Goal: Information Seeking & Learning: Compare options

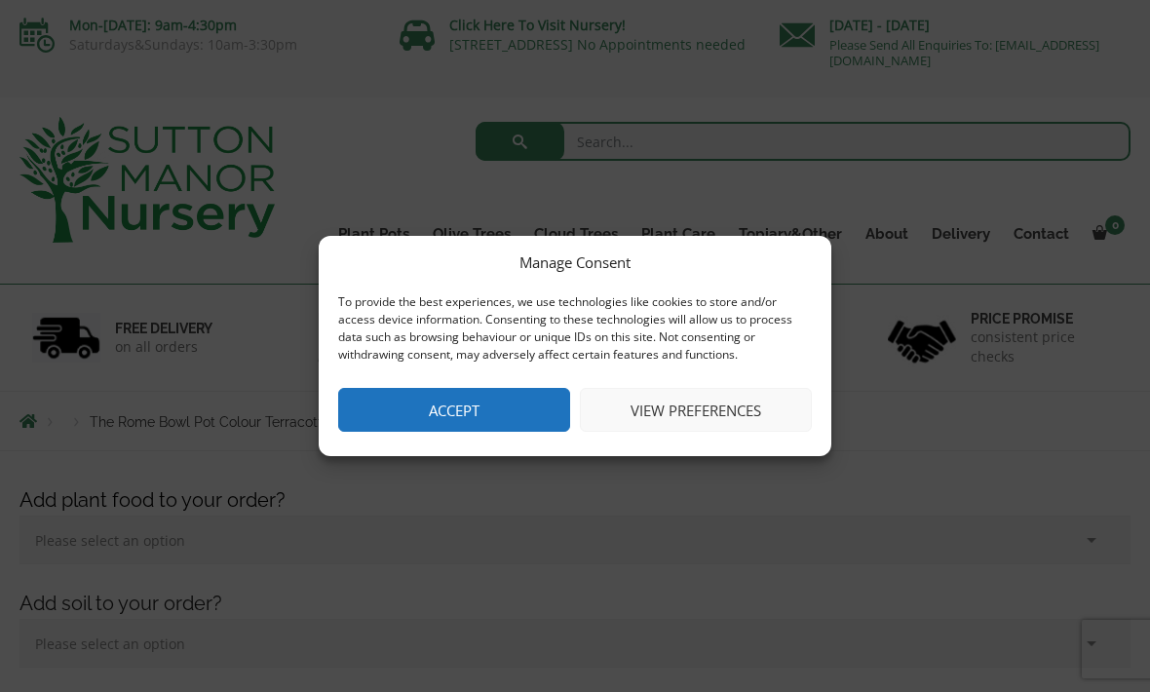
click at [540, 400] on button "Accept" at bounding box center [454, 410] width 232 height 44
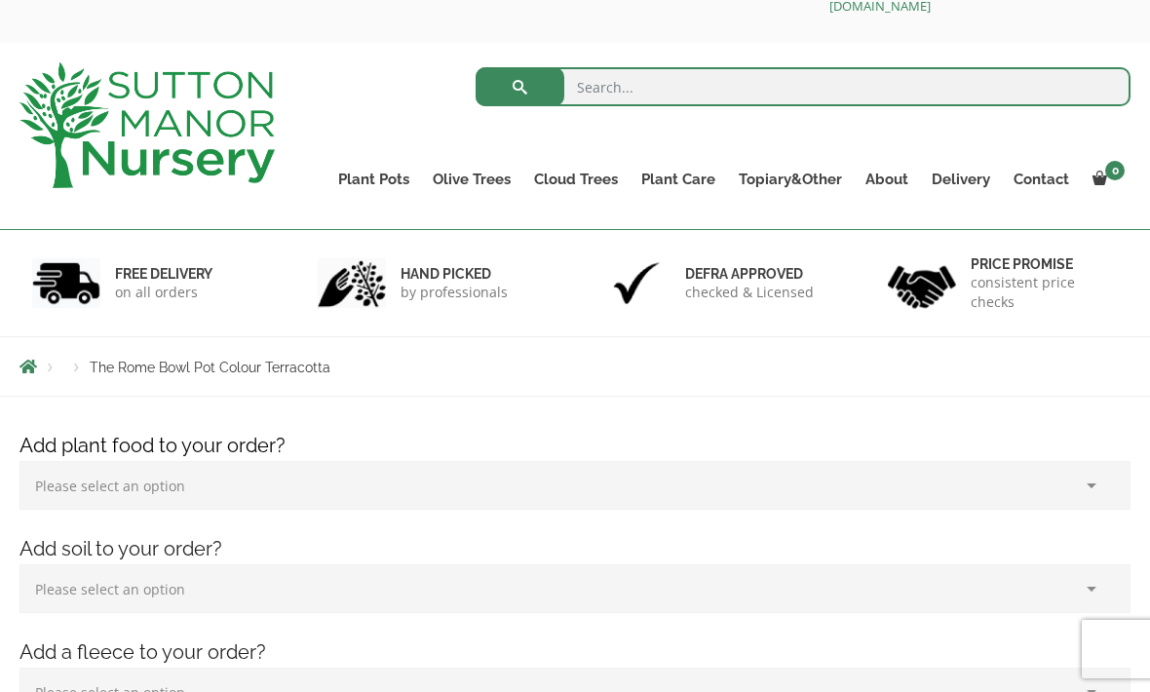
scroll to position [54, 0]
click at [0, 0] on link "Fibre Clay Pots" at bounding box center [0, 0] width 0 height 0
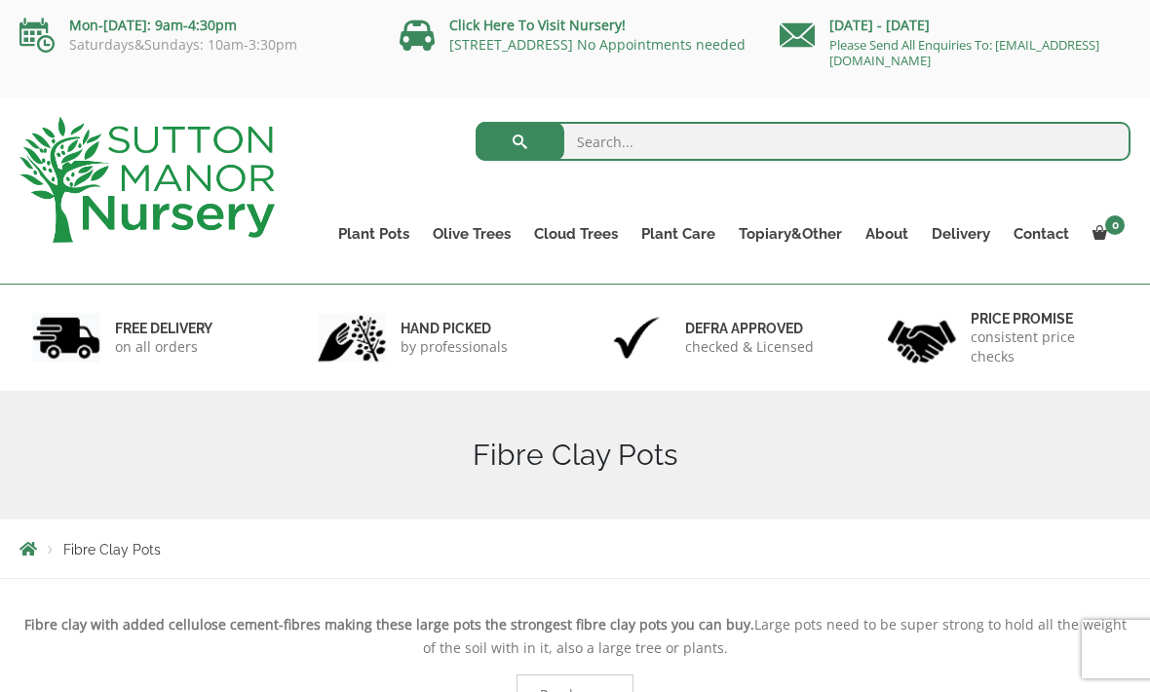
click at [0, 0] on link "Shallow Bowl Grande" at bounding box center [0, 0] width 0 height 0
click at [0, 0] on link "The Iron Stone Pots" at bounding box center [0, 0] width 0 height 0
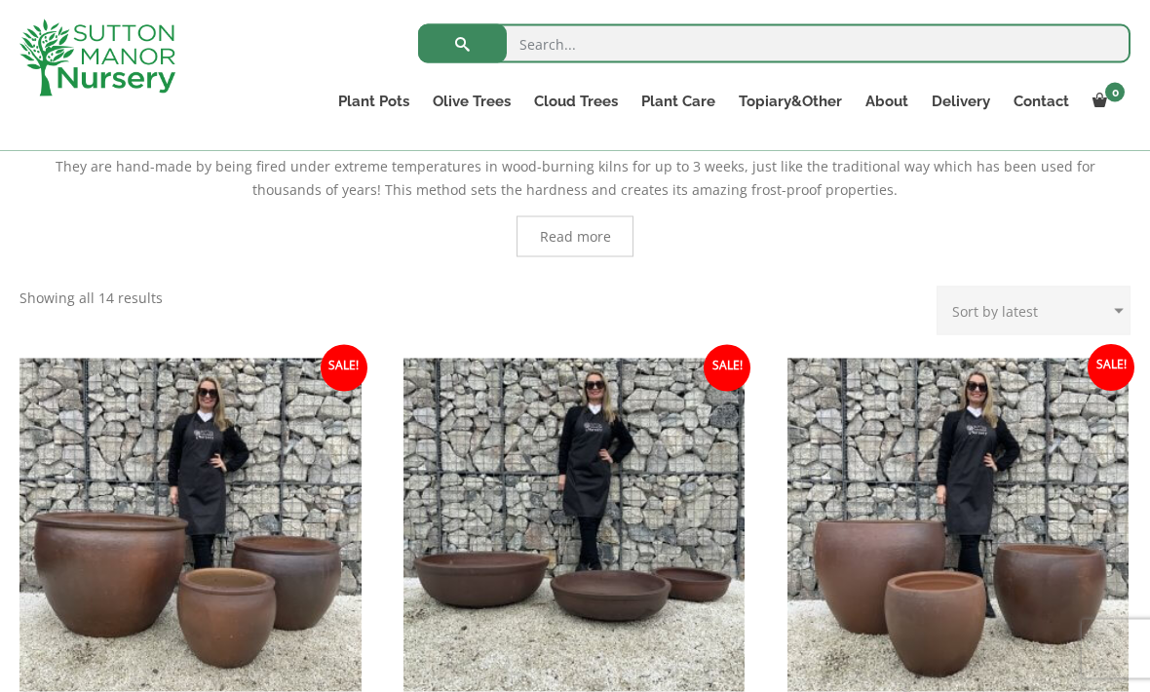
scroll to position [490, 0]
click at [613, 578] on img at bounding box center [574, 529] width 342 height 342
click at [0, 0] on link "Wabi-Sabi" at bounding box center [0, 0] width 0 height 0
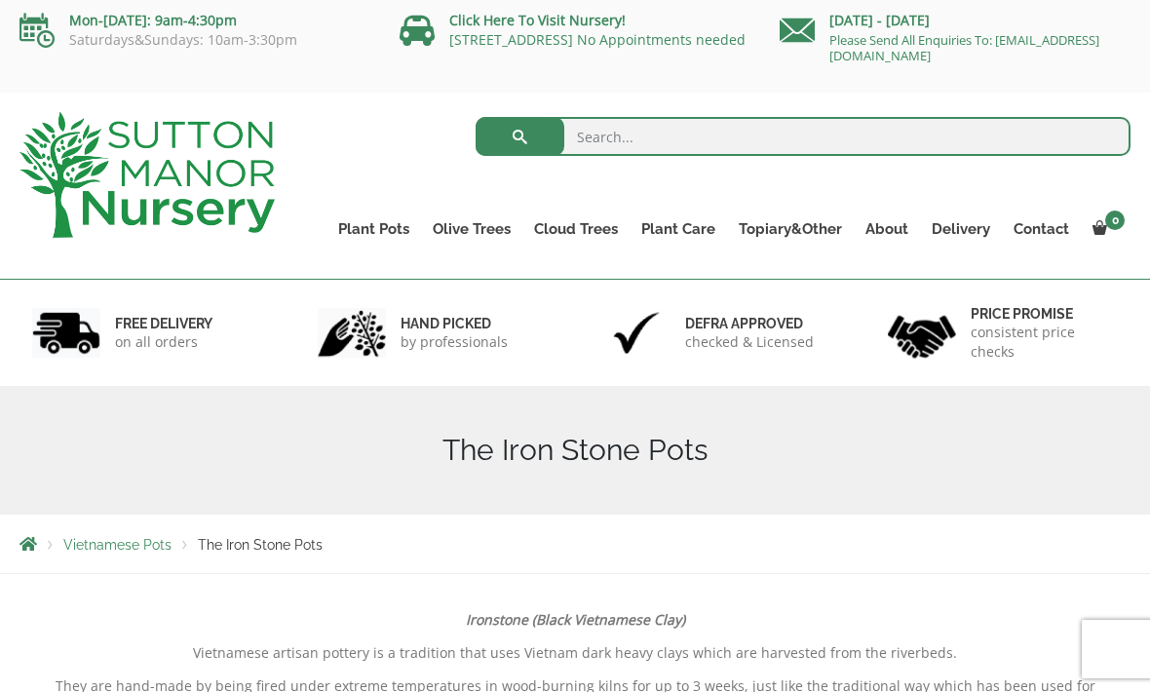
scroll to position [0, 0]
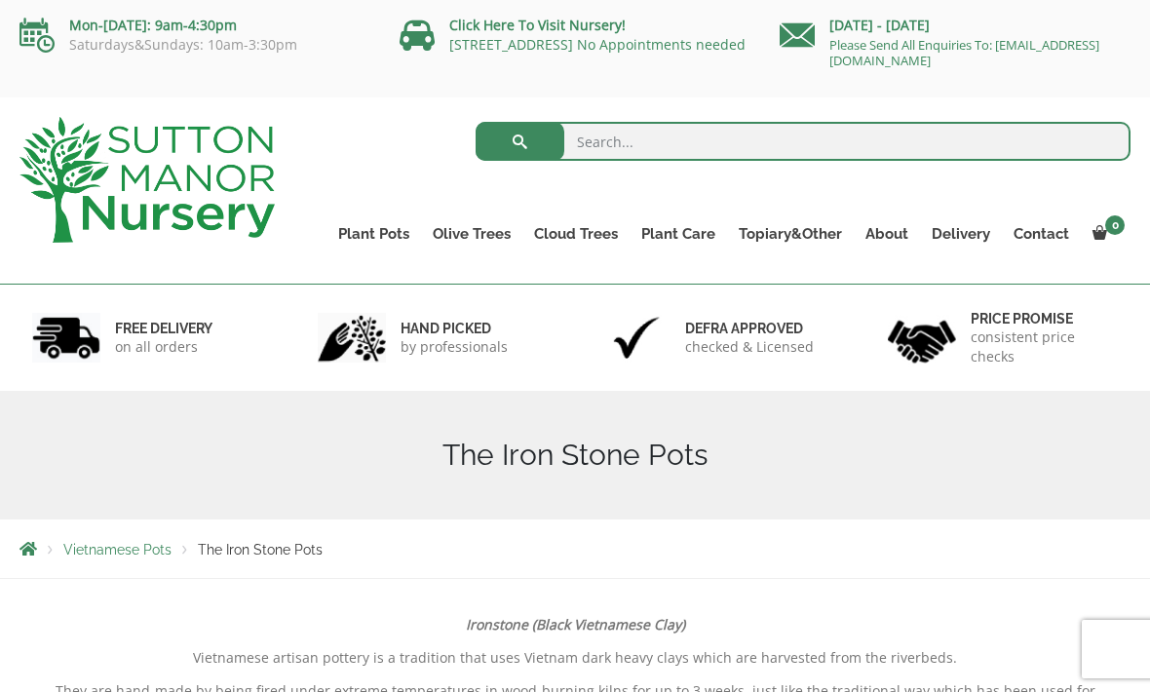
click at [0, 0] on link "Vietnamese Pots" at bounding box center [0, 0] width 0 height 0
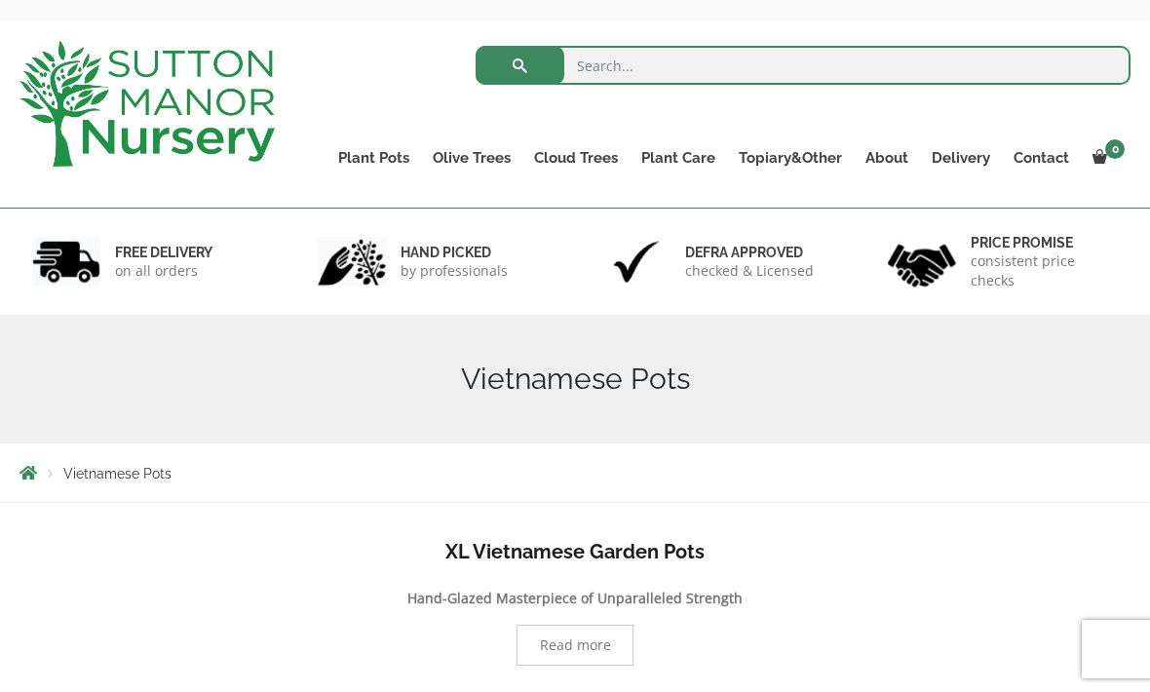
scroll to position [97, 0]
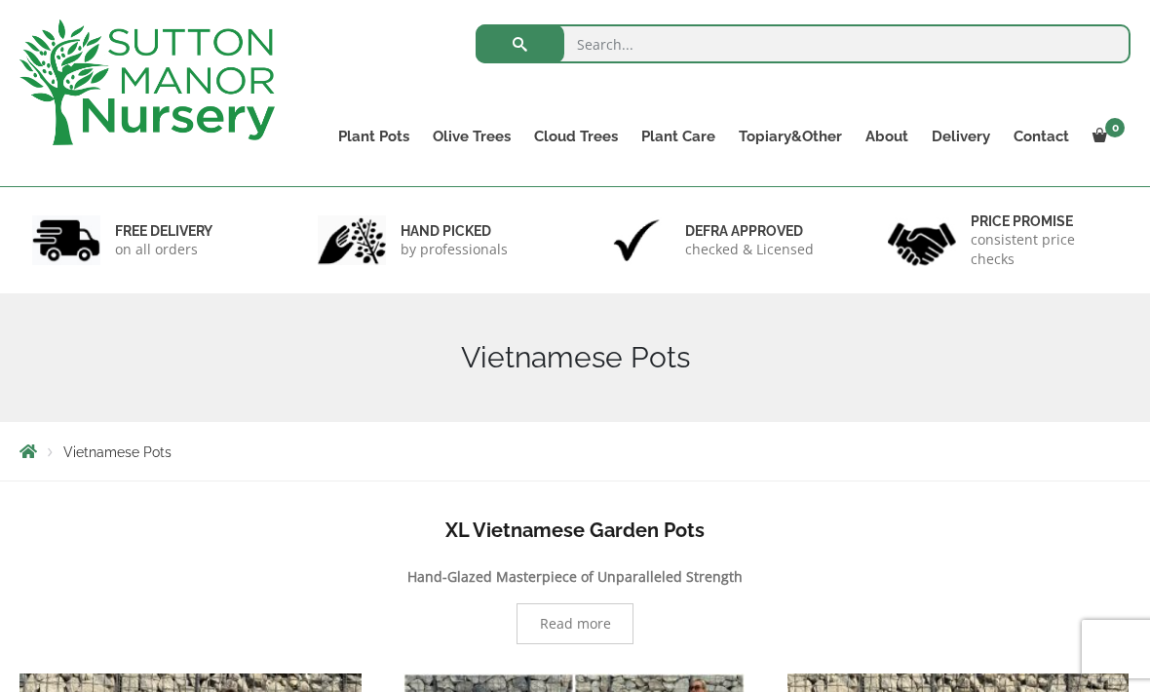
click at [382, 139] on link "Plant Pots" at bounding box center [373, 136] width 95 height 27
click at [0, 0] on link "The Rome Bowl" at bounding box center [0, 0] width 0 height 0
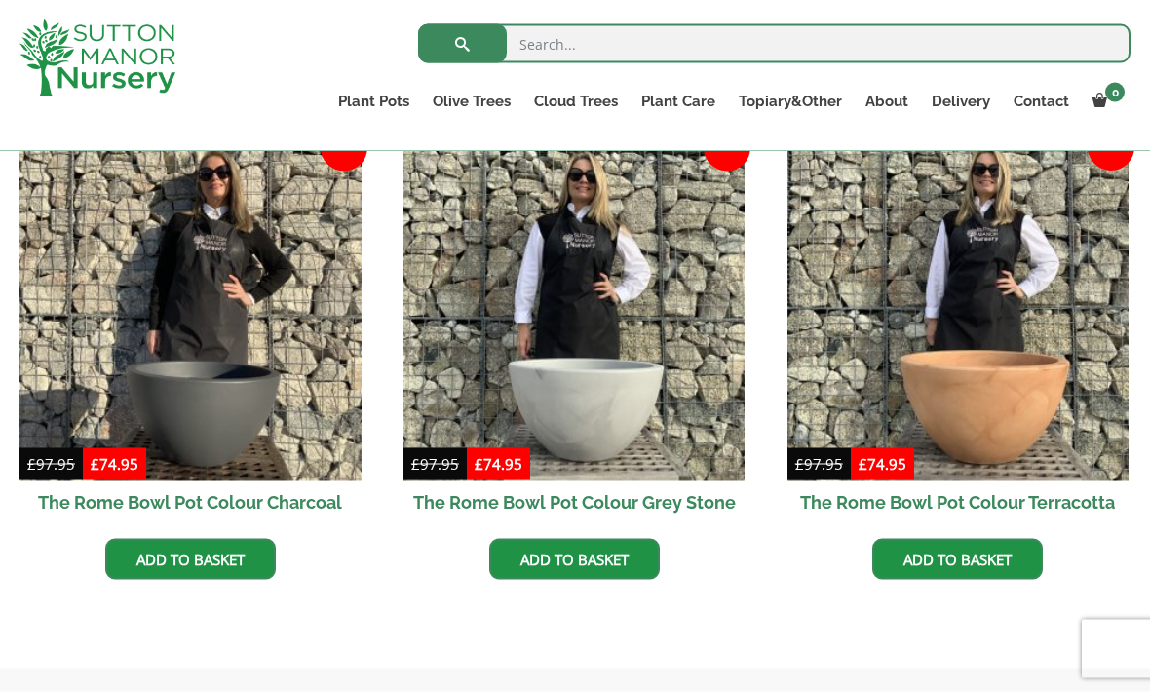
scroll to position [598, 0]
click at [1023, 400] on img at bounding box center [958, 308] width 342 height 342
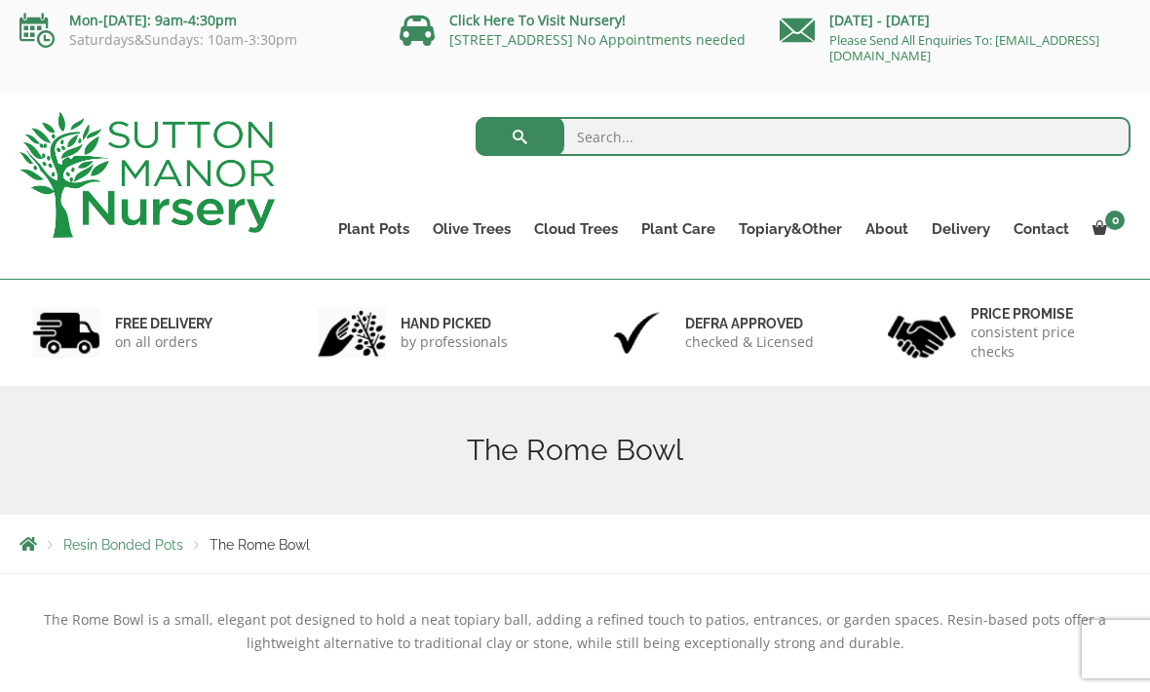
scroll to position [0, 0]
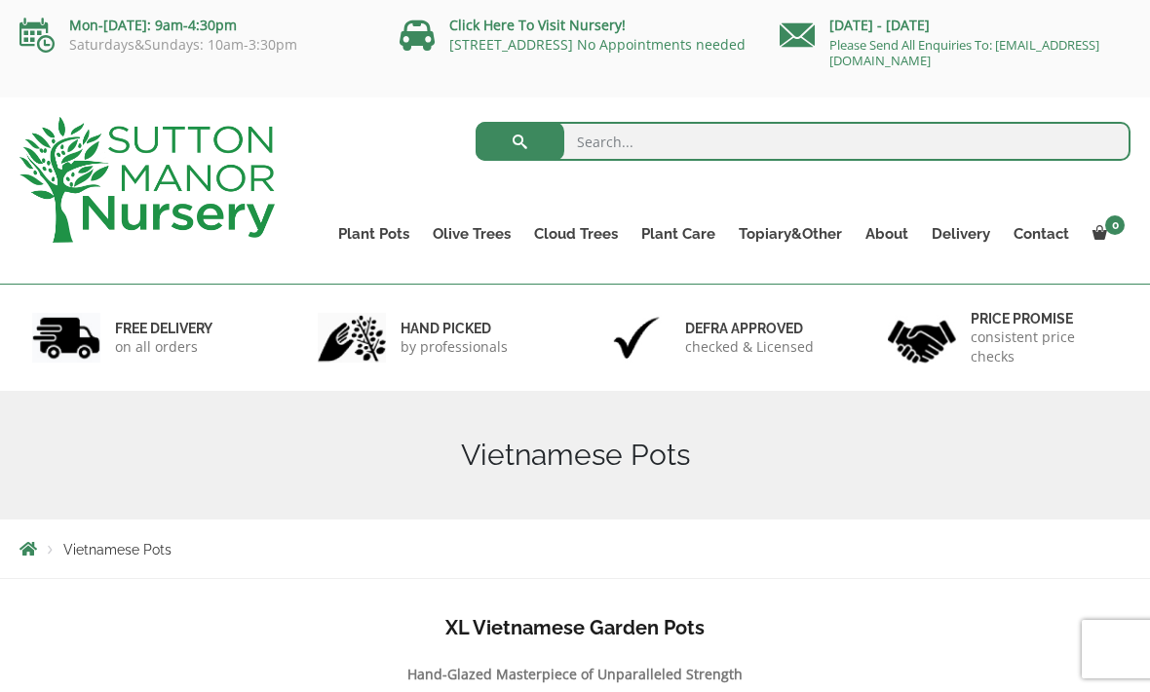
click at [0, 0] on link "The Old Stone Pots" at bounding box center [0, 0] width 0 height 0
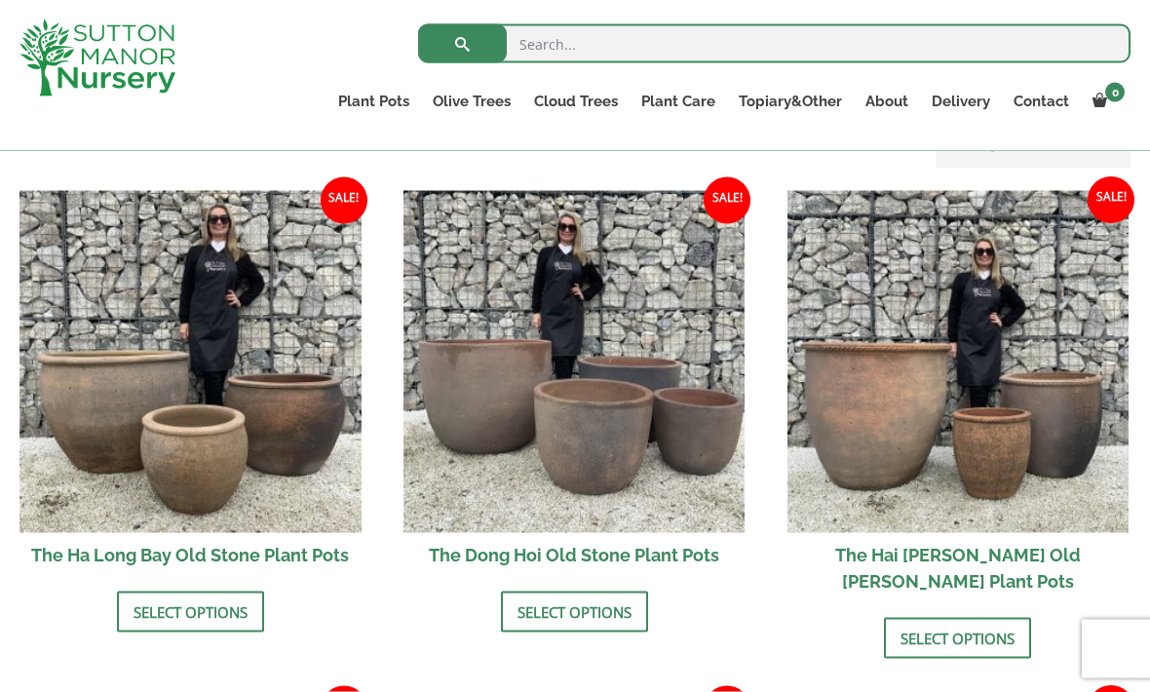
scroll to position [707, 0]
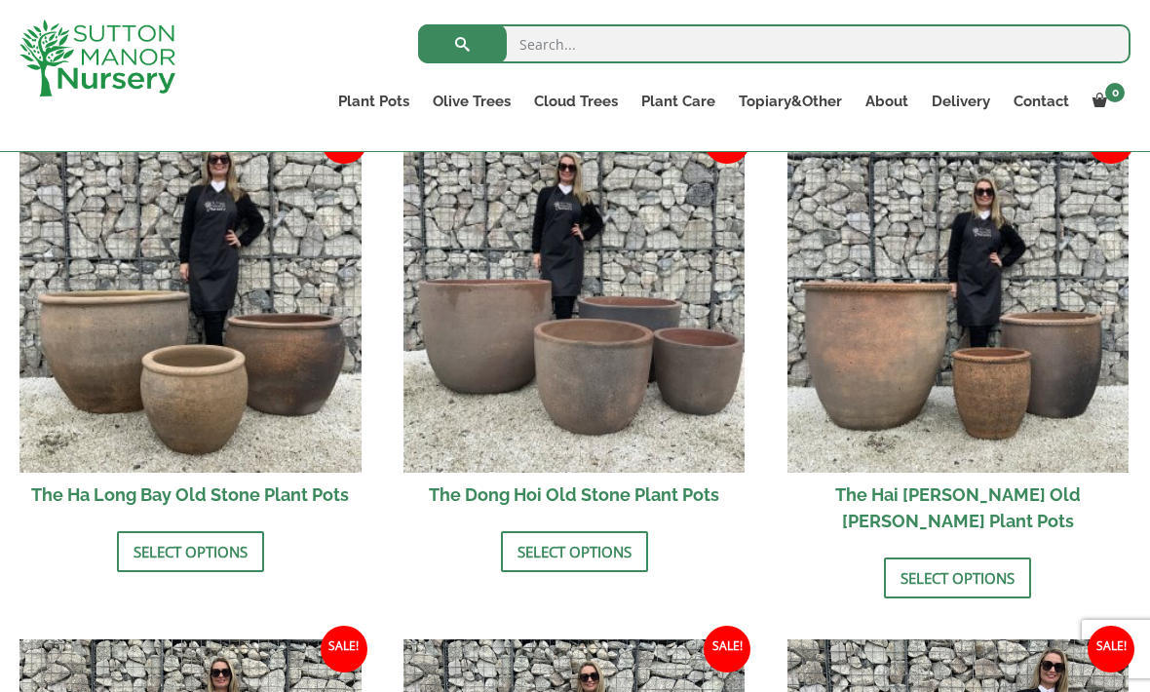
click at [605, 385] on img at bounding box center [574, 302] width 342 height 342
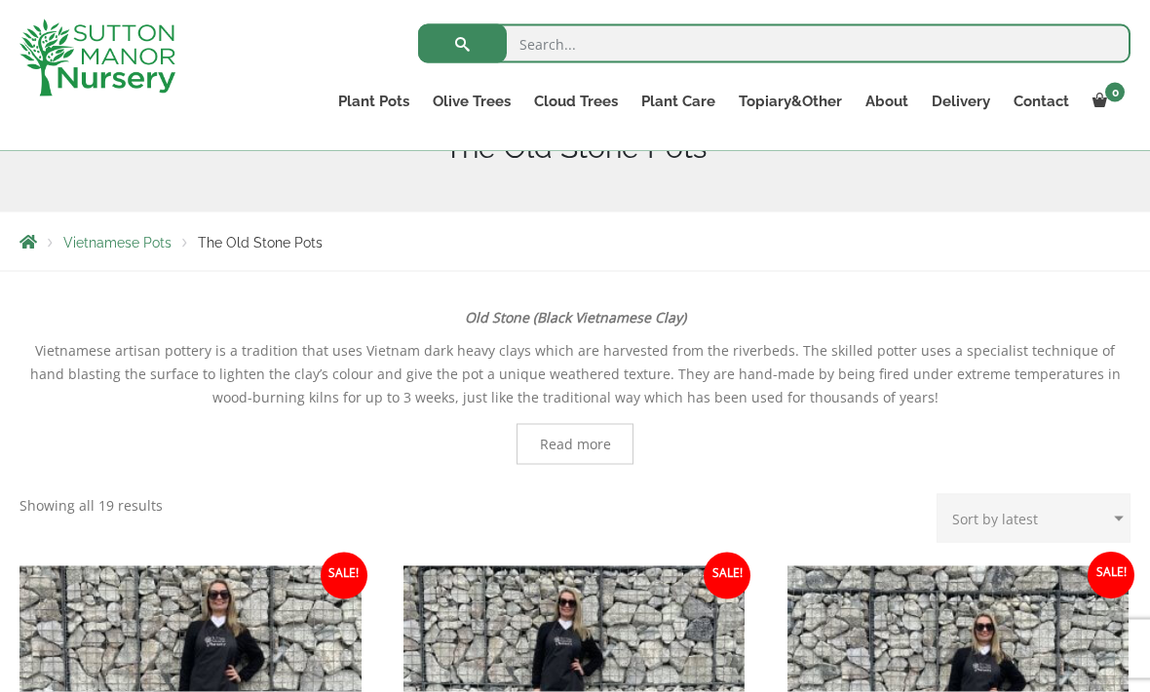
scroll to position [0, 0]
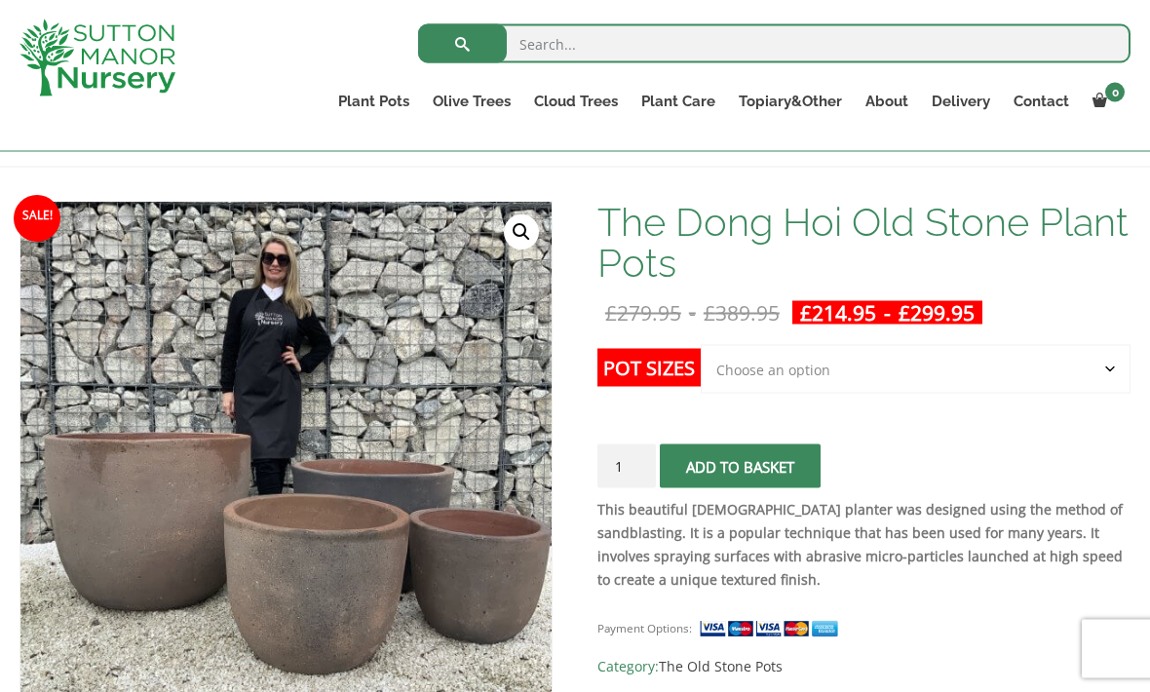
scroll to position [246, 0]
